Goal: Information Seeking & Learning: Learn about a topic

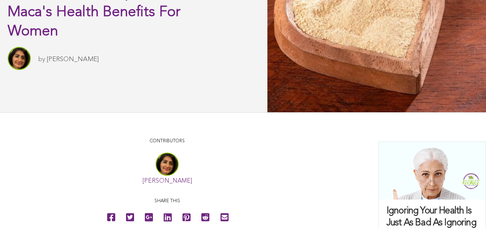
scroll to position [48, 0]
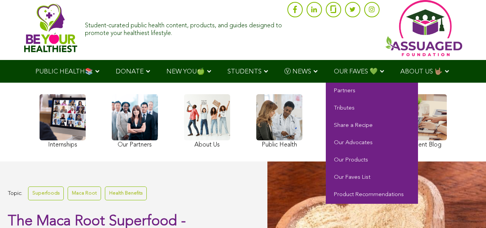
click at [334, 73] on span "OUR FAVES 💚" at bounding box center [356, 71] width 44 height 7
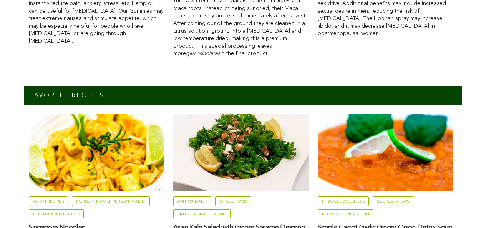
scroll to position [602, 0]
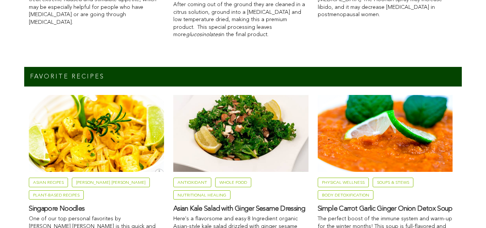
click at [318, 172] on img at bounding box center [385, 133] width 135 height 77
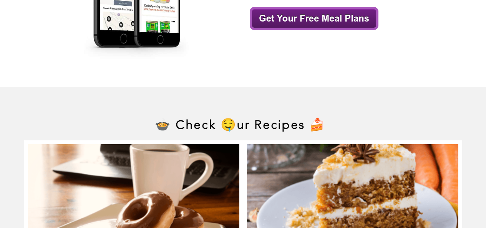
scroll to position [3623, 0]
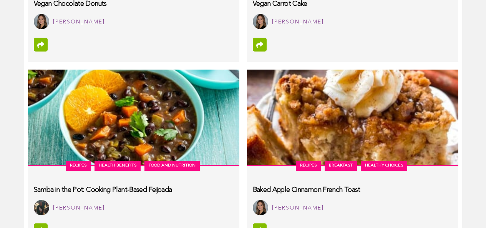
click at [94, 161] on link "Health Benefits" at bounding box center [117, 166] width 46 height 10
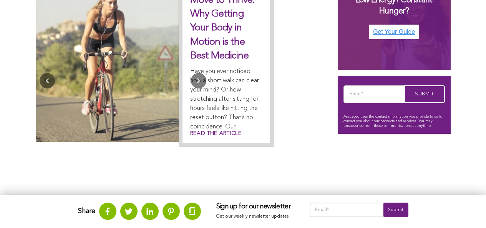
scroll to position [321, 0]
